Goal: Transaction & Acquisition: Purchase product/service

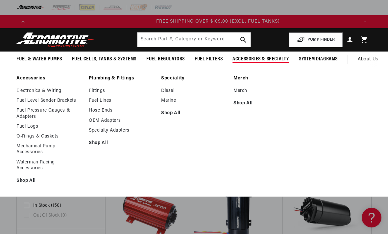
scroll to position [0, 985]
click at [38, 150] on link "Mechanical Pump Accessories" at bounding box center [49, 150] width 66 height 12
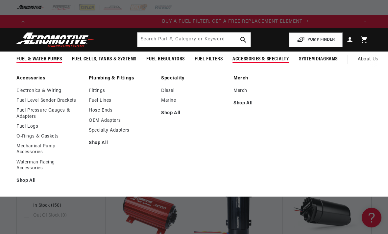
scroll to position [0, 328]
click at [33, 62] on span "Fuel & Water Pumps" at bounding box center [39, 59] width 46 height 7
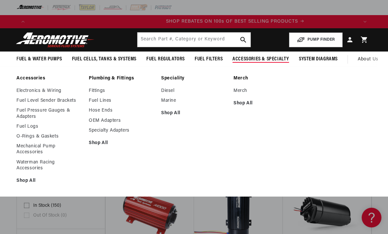
scroll to position [0, 657]
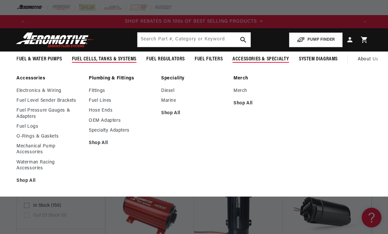
click at [114, 61] on span "Fuel Cells, Tanks & Systems" at bounding box center [104, 59] width 64 height 7
click at [115, 61] on span "Fuel Cells, Tanks & Systems" at bounding box center [104, 59] width 64 height 7
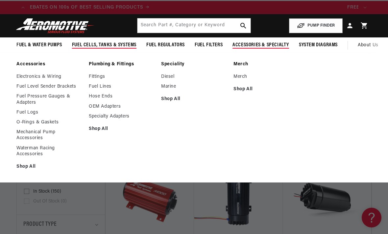
scroll to position [0, 985]
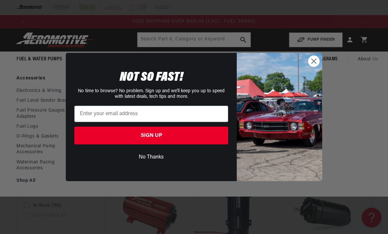
click at [319, 63] on circle "Close dialog" at bounding box center [313, 61] width 11 height 11
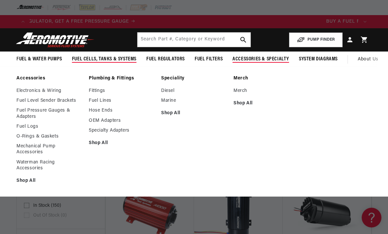
scroll to position [0, 0]
click at [76, 56] on span "Fuel Cells, Tanks & Systems" at bounding box center [104, 59] width 64 height 7
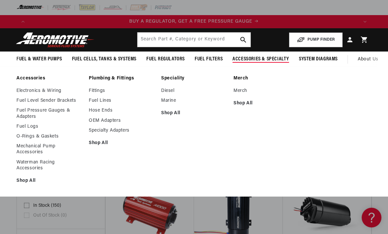
click at [96, 58] on span "Fuel Cells, Tanks & Systems" at bounding box center [104, 59] width 64 height 7
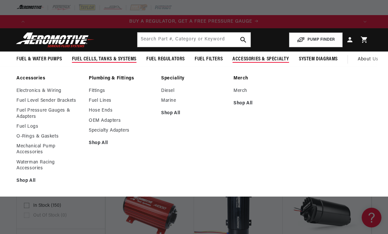
click at [94, 59] on span "Fuel Cells, Tanks & Systems" at bounding box center [104, 59] width 64 height 7
click at [32, 56] on span "Fuel & Water Pumps" at bounding box center [39, 59] width 46 height 7
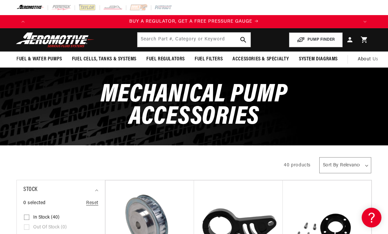
scroll to position [0, 116]
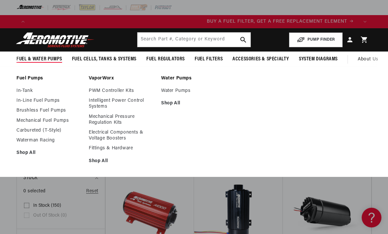
scroll to position [0, 328]
click at [23, 89] on link "In-Tank" at bounding box center [49, 91] width 66 height 6
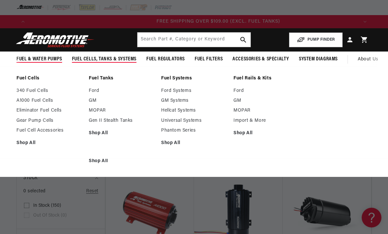
scroll to position [0, 985]
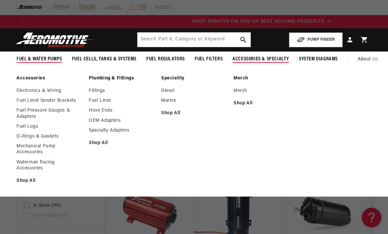
click at [99, 88] on link "Fittings" at bounding box center [122, 91] width 66 height 6
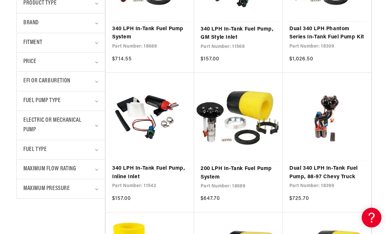
scroll to position [237, 0]
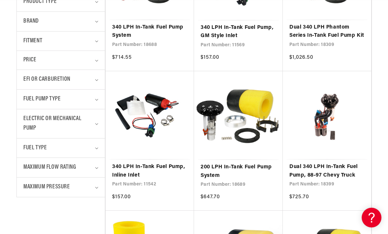
click at [94, 187] on summary "Maximum Pressure" at bounding box center [60, 187] width 75 height 19
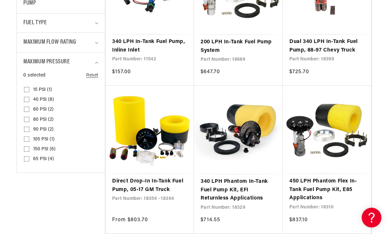
scroll to position [0, 985]
click at [24, 138] on input "105 PSI (1) 105 PSI (1 product)" at bounding box center [26, 140] width 5 height 5
checkbox input "true"
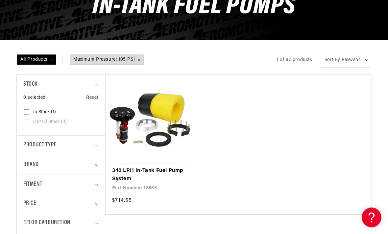
scroll to position [94, 0]
click at [149, 172] on link "340 LPH In-Tank Fuel Pump System" at bounding box center [149, 175] width 75 height 17
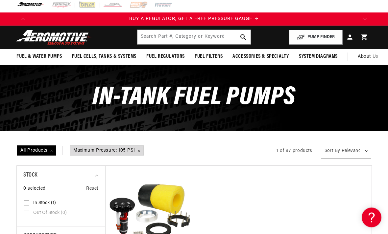
scroll to position [0, 0]
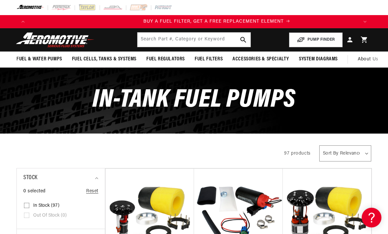
scroll to position [0, 328]
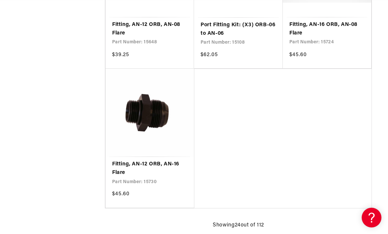
scroll to position [1219, 0]
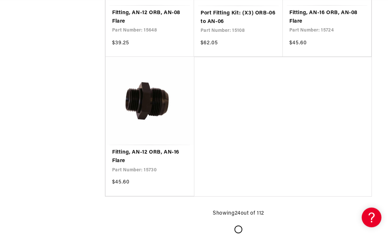
scroll to position [0, 328]
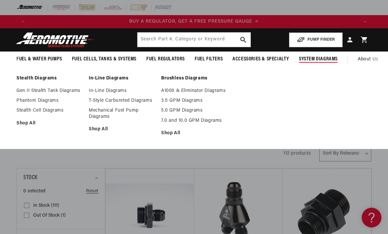
click at [26, 89] on link "Gen II Stealth Tank Diagrams" at bounding box center [49, 91] width 66 height 6
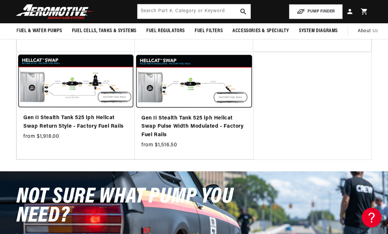
scroll to position [0, 657]
click at [187, 119] on link "Gen II Stealth Tank 525 lph Hellcat Swap Pulse Width Modulated - Factory Fuel R…" at bounding box center [193, 126] width 105 height 25
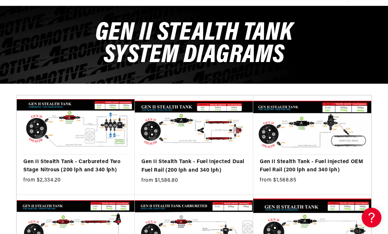
scroll to position [68, 0]
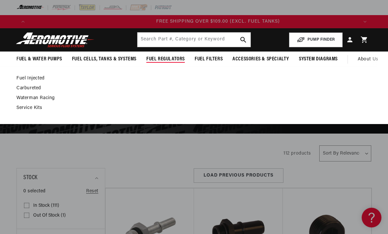
scroll to position [0, 985]
click at [23, 76] on link "Fuel Injected" at bounding box center [190, 79] width 348 height 6
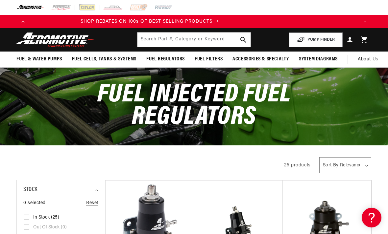
scroll to position [0, 985]
